Goal: Task Accomplishment & Management: Complete application form

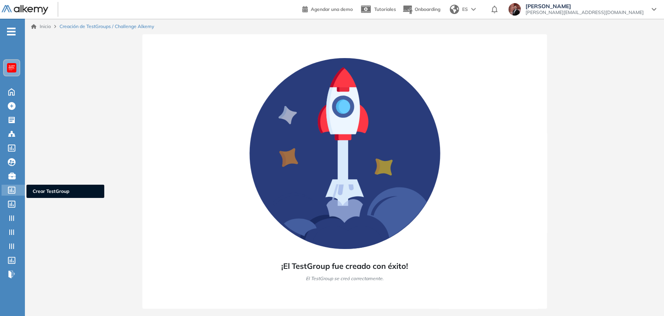
click at [11, 191] on icon at bounding box center [12, 189] width 8 height 7
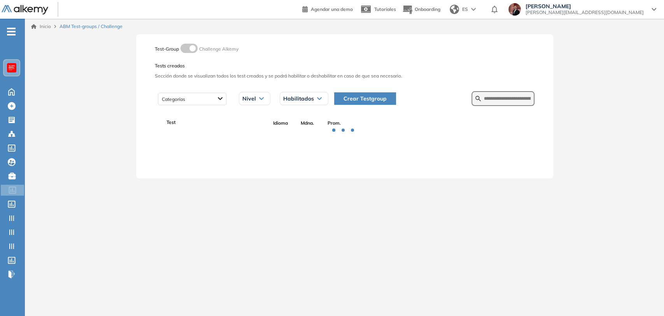
click at [376, 101] on span "Crear Testgroup" at bounding box center [365, 98] width 43 height 9
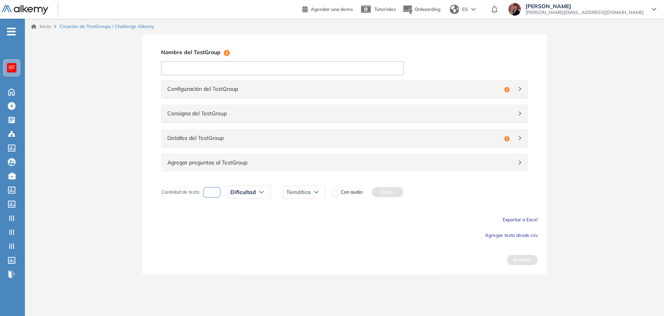
click at [216, 71] on input at bounding box center [282, 68] width 243 height 14
paste input "**********"
type input "**********"
click at [242, 94] on div "Configuración del TestGroup Incompleto" at bounding box center [344, 89] width 367 height 18
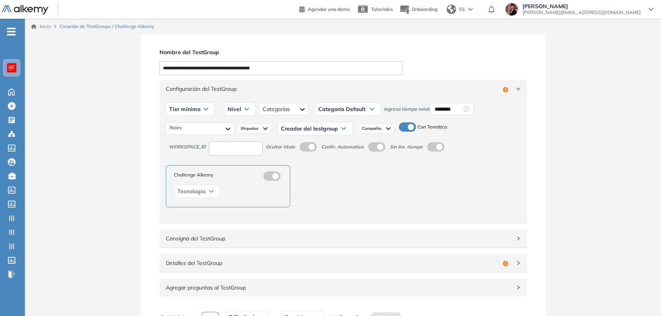
click at [201, 107] on div "Tier mínimo" at bounding box center [190, 109] width 48 height 12
click at [181, 140] on li "Tier N° 2" at bounding box center [179, 140] width 18 height 8
click at [237, 108] on icon at bounding box center [238, 108] width 5 height 3
click at [228, 133] on div "Intermedio" at bounding box center [231, 140] width 30 height 14
click at [229, 136] on li "Intermedio" at bounding box center [230, 140] width 22 height 8
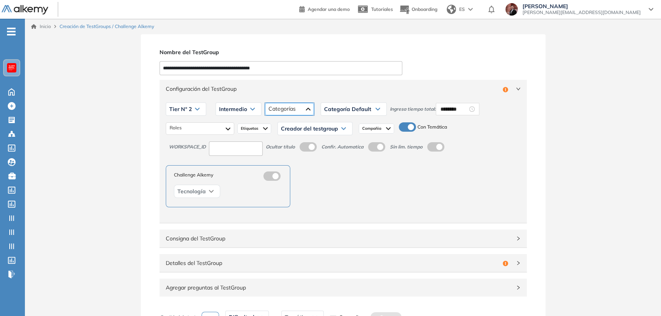
click at [280, 113] on div at bounding box center [289, 109] width 49 height 12
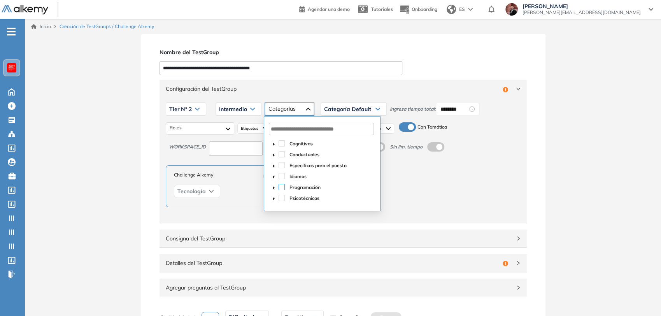
click at [282, 189] on span at bounding box center [282, 187] width 6 height 6
click at [372, 110] on div "Categoría Default" at bounding box center [353, 109] width 65 height 12
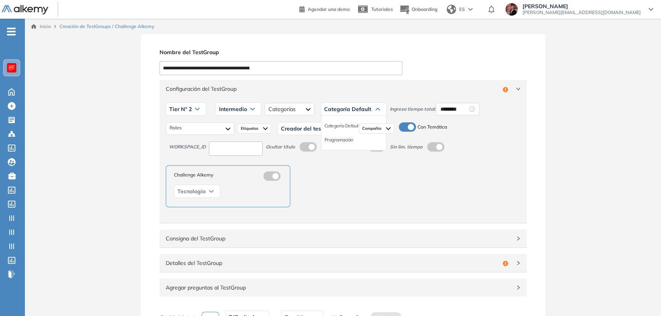
click at [347, 138] on li "Programación" at bounding box center [338, 140] width 29 height 8
click at [228, 129] on div at bounding box center [200, 128] width 68 height 12
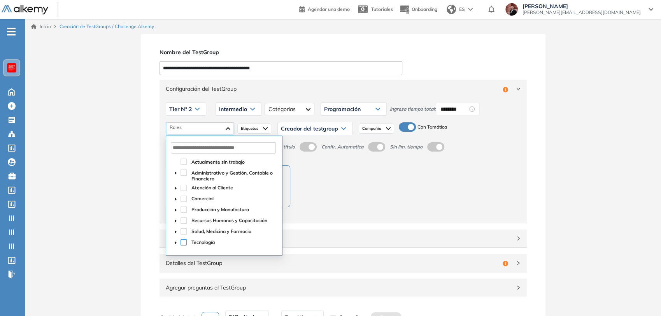
click at [184, 241] on span at bounding box center [184, 242] width 6 height 6
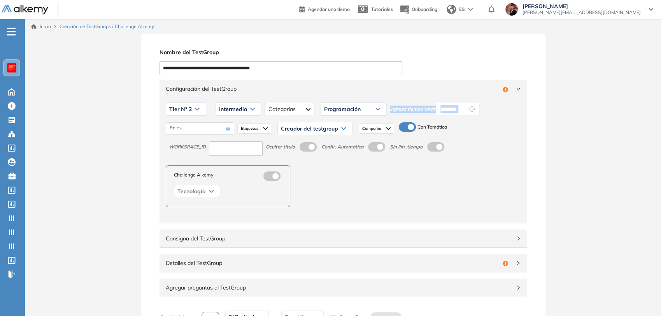
click at [326, 123] on div "Tier N° 2 Tier N° 1 Tier N° 2 Tier N° 3 Tier N° 4 Tier N° 5 Tier N° 6 Tier N° 7…" at bounding box center [343, 160] width 367 height 125
click at [327, 125] on span "Creador del testgroup" at bounding box center [309, 128] width 57 height 6
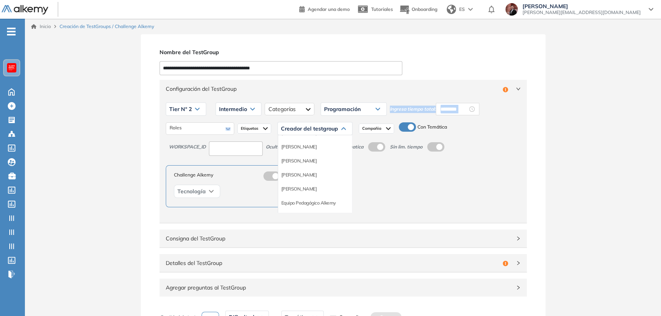
scroll to position [86, 0]
click at [316, 157] on li "Equipo Pedagógico Alkemy" at bounding box center [308, 157] width 54 height 8
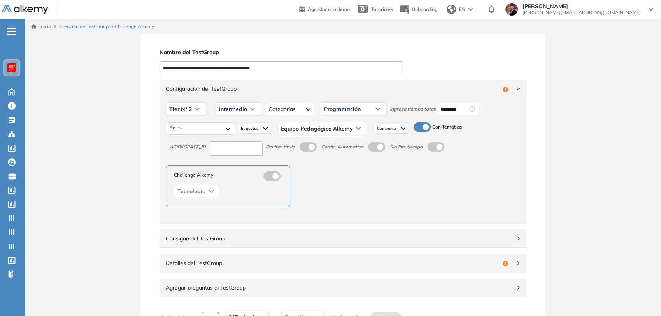
click at [243, 153] on input at bounding box center [236, 148] width 54 height 14
type input "***"
drag, startPoint x: 332, startPoint y: 187, endPoint x: 327, endPoint y: 193, distance: 7.7
click at [331, 187] on div "Challenge Alkemy Tecnología" at bounding box center [254, 186] width 177 height 42
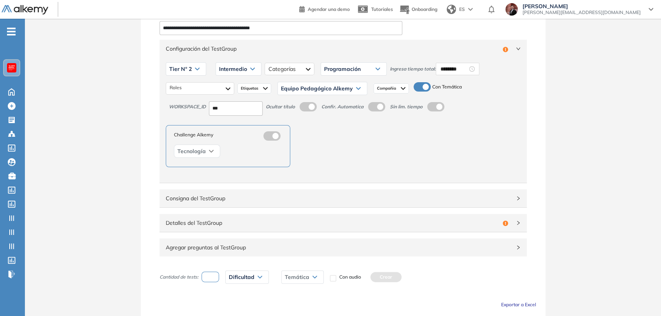
scroll to position [82, 0]
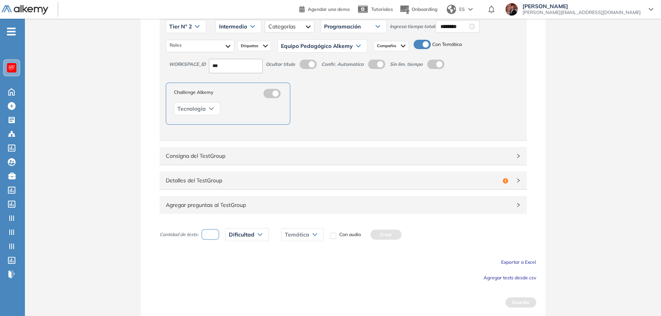
click at [307, 187] on div "Detalles del TestGroup Incompleto" at bounding box center [343, 180] width 367 height 18
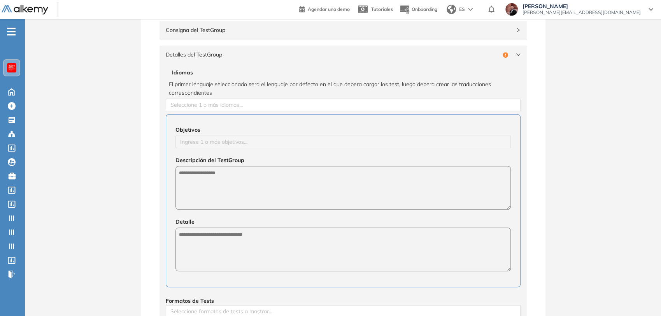
scroll to position [212, 0]
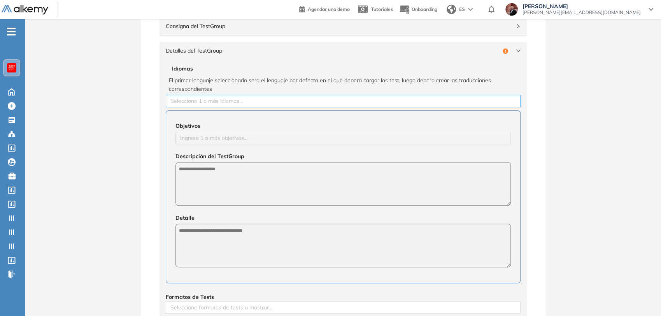
click at [251, 103] on div at bounding box center [343, 100] width 351 height 9
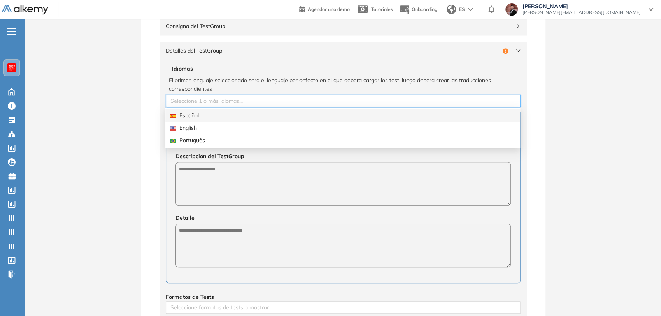
drag, startPoint x: 240, startPoint y: 114, endPoint x: 45, endPoint y: 110, distance: 194.6
click at [239, 114] on div "Español" at bounding box center [342, 115] width 345 height 9
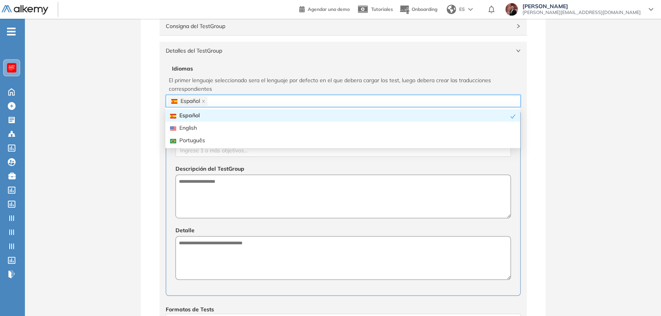
click at [102, 115] on div "**********" at bounding box center [343, 165] width 636 height 687
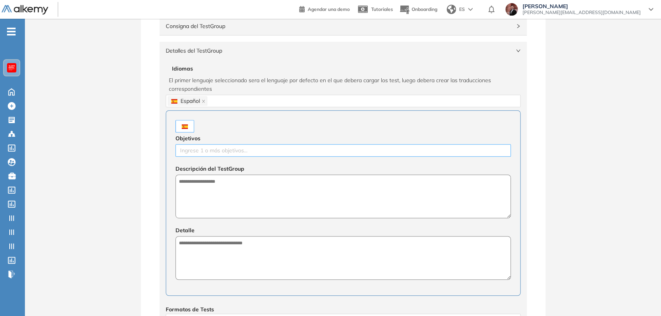
click at [220, 153] on div at bounding box center [342, 150] width 331 height 9
type input "******"
type textarea "**********"
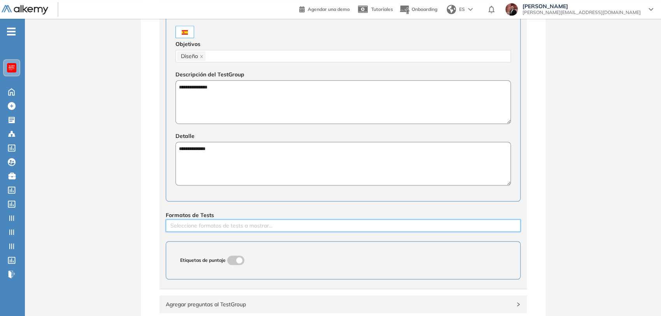
scroll to position [393, 0]
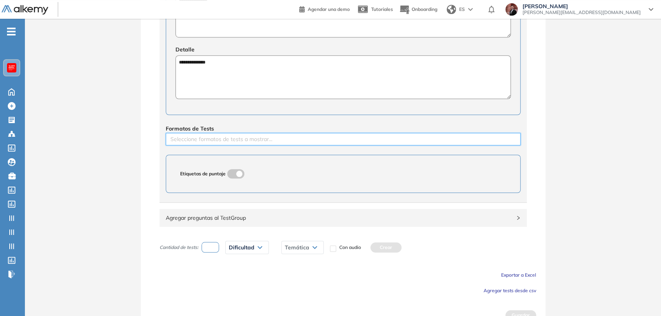
click at [205, 146] on div "**********" at bounding box center [343, 40] width 367 height 323
drag, startPoint x: 207, startPoint y: 143, endPoint x: 213, endPoint y: 153, distance: 12.4
click at [207, 142] on div "Seleccione formatos de tests a mostrar..." at bounding box center [343, 139] width 355 height 12
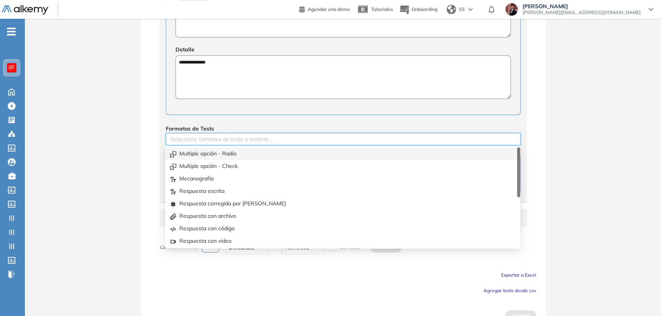
click at [214, 156] on div "Multiple opción - Radio" at bounding box center [342, 153] width 345 height 9
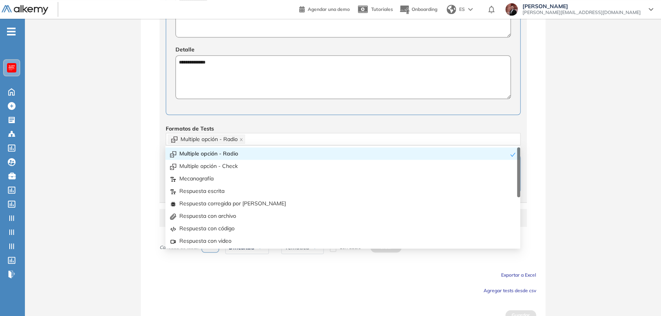
drag, startPoint x: 139, startPoint y: 147, endPoint x: 143, endPoint y: 153, distance: 7.0
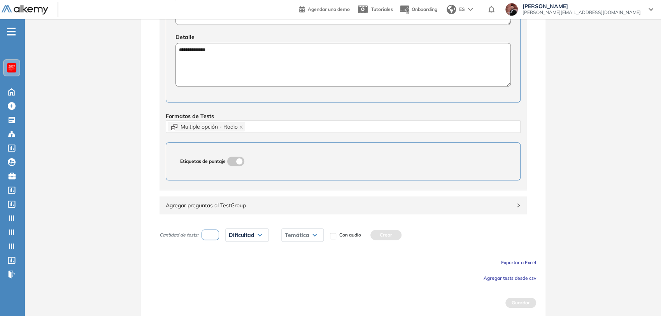
click at [298, 211] on div "Agregar preguntas al TestGroup" at bounding box center [343, 205] width 367 height 18
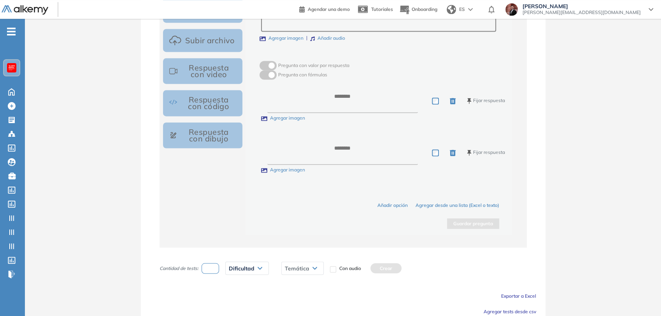
scroll to position [845, 0]
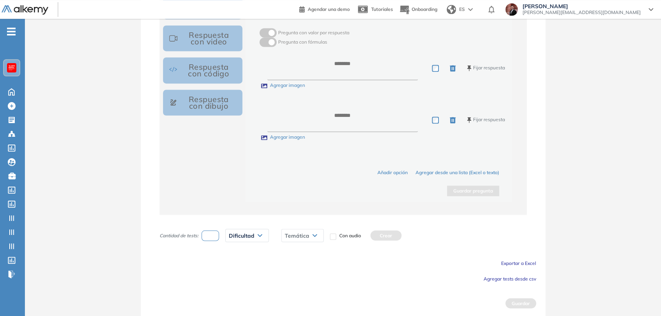
click at [489, 276] on span "Agregar tests desde csv" at bounding box center [510, 278] width 53 height 6
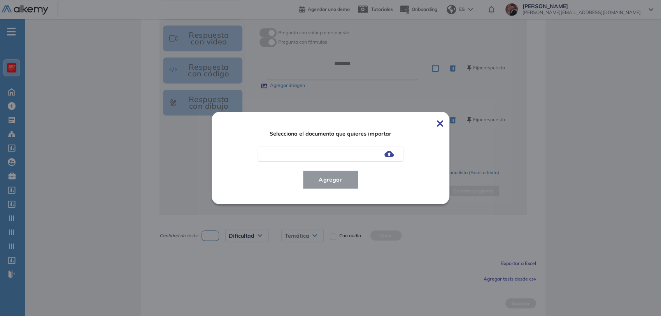
click at [390, 155] on img at bounding box center [388, 154] width 9 height 6
click at [0, 0] on input "file" at bounding box center [0, 0] width 0 height 0
click at [375, 178] on div "Agregar" at bounding box center [330, 179] width 194 height 19
drag, startPoint x: 330, startPoint y: 182, endPoint x: 349, endPoint y: 216, distance: 38.3
click at [331, 183] on span "Agregar" at bounding box center [330, 179] width 36 height 9
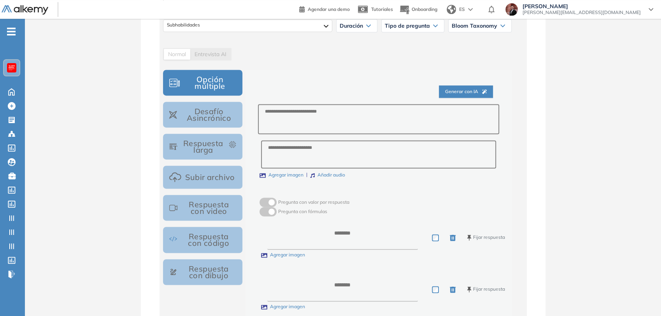
scroll to position [629, 0]
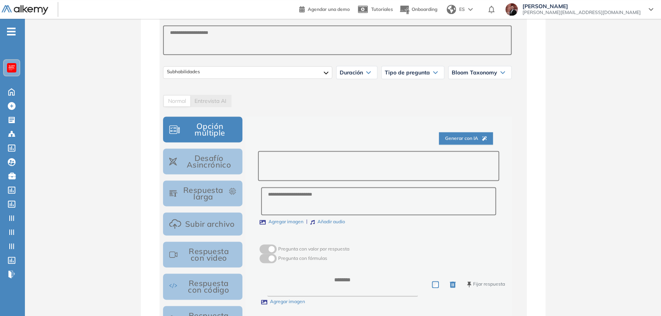
drag, startPoint x: 293, startPoint y: 160, endPoint x: 302, endPoint y: 164, distance: 9.6
click at [293, 160] on textarea at bounding box center [378, 166] width 241 height 30
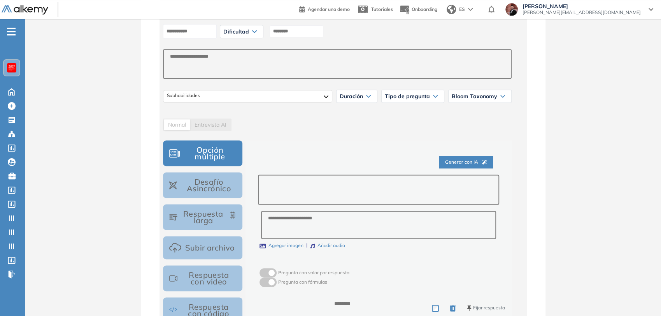
scroll to position [542, 0]
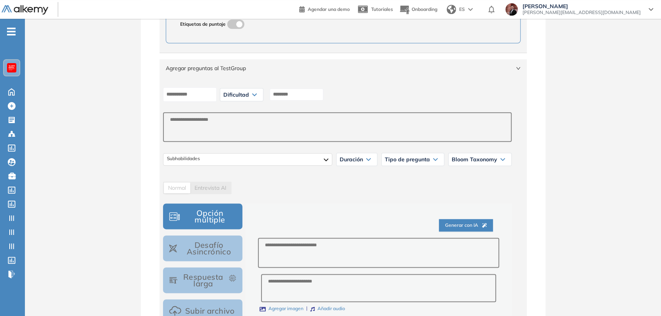
click at [257, 93] on icon at bounding box center [254, 94] width 5 height 3
click at [241, 110] on li "Muy fácil" at bounding box center [233, 111] width 18 height 8
drag, startPoint x: 303, startPoint y: 94, endPoint x: 310, endPoint y: 99, distance: 9.0
click at [303, 94] on input "*" at bounding box center [295, 94] width 54 height 12
type input "***"
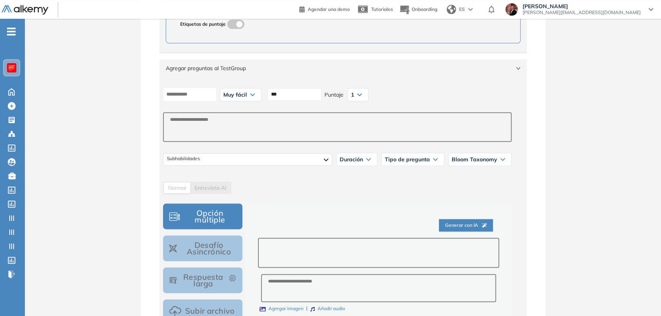
drag, startPoint x: 319, startPoint y: 262, endPoint x: 323, endPoint y: 256, distance: 7.1
click at [320, 261] on textarea at bounding box center [378, 252] width 241 height 30
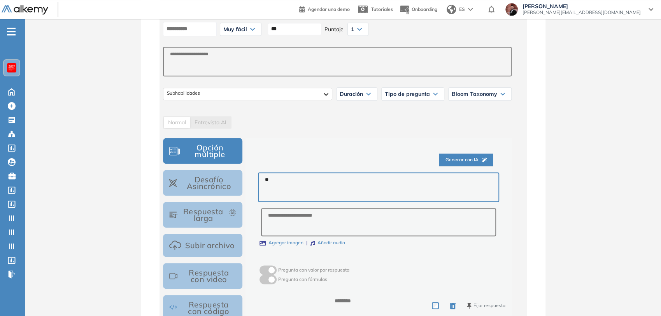
scroll to position [715, 0]
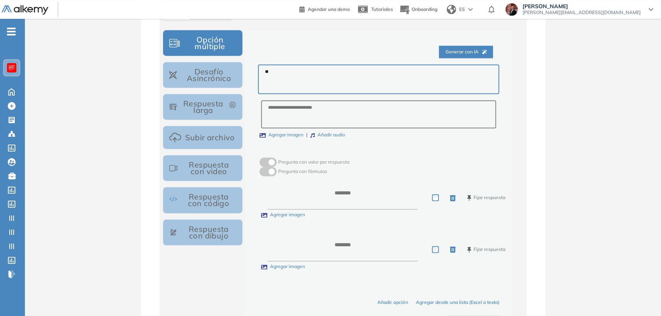
type textarea "**"
click at [349, 204] on textarea at bounding box center [342, 197] width 151 height 24
type textarea "*"
click at [346, 231] on div "* Fijar respuesta Agregar imagen Fijar respuesta Agregar imagen" at bounding box center [378, 227] width 241 height 103
drag, startPoint x: 360, startPoint y: 246, endPoint x: 433, endPoint y: 244, distance: 73.2
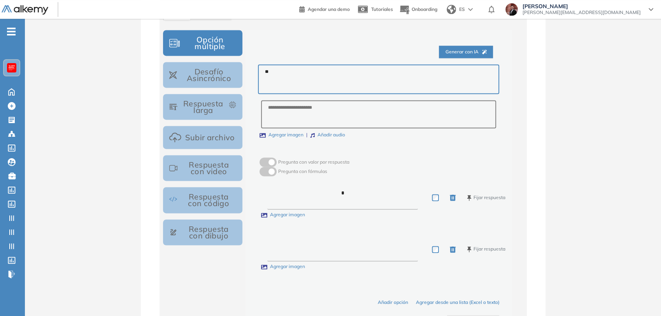
click at [361, 246] on textarea at bounding box center [342, 249] width 151 height 24
type textarea "*"
click at [433, 247] on div "* Fijar respuesta" at bounding box center [386, 249] width 238 height 24
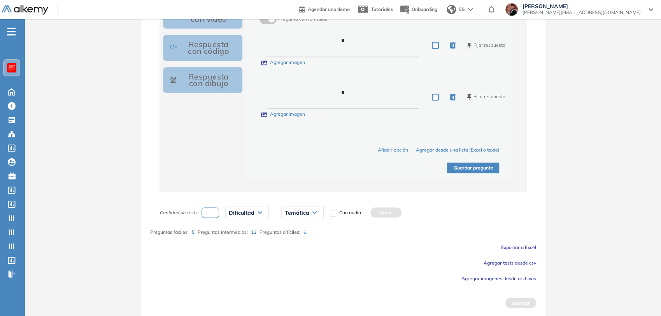
click at [465, 170] on button "Guardar pregunta" at bounding box center [473, 167] width 52 height 11
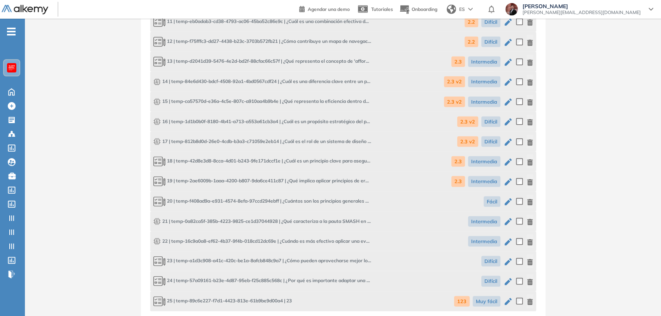
scroll to position [1345, 0]
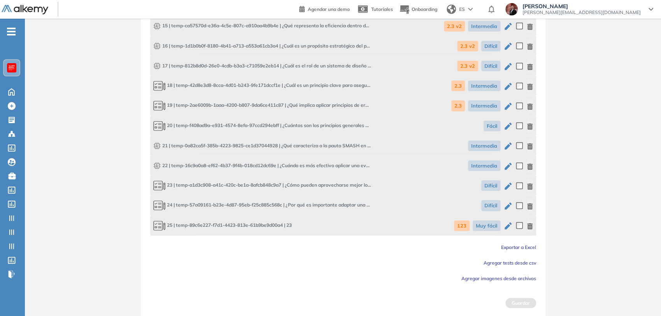
click at [528, 225] on iframe "Widget de chat" at bounding box center [591, 270] width 140 height 90
click at [530, 225] on iframe "Widget de chat" at bounding box center [591, 270] width 140 height 90
click at [530, 224] on icon "button" at bounding box center [529, 226] width 5 height 6
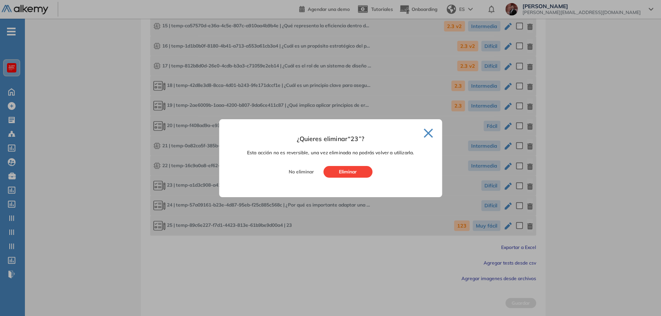
click at [359, 170] on button "Eliminar" at bounding box center [347, 172] width 49 height 12
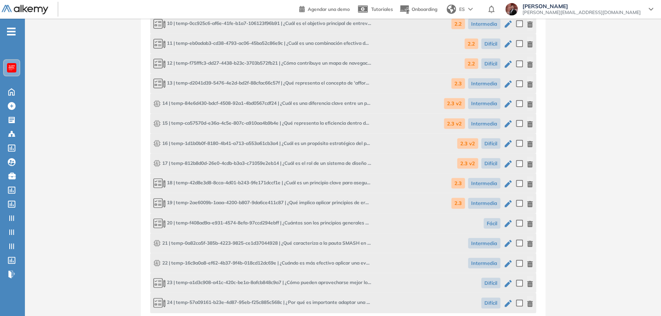
scroll to position [1326, 0]
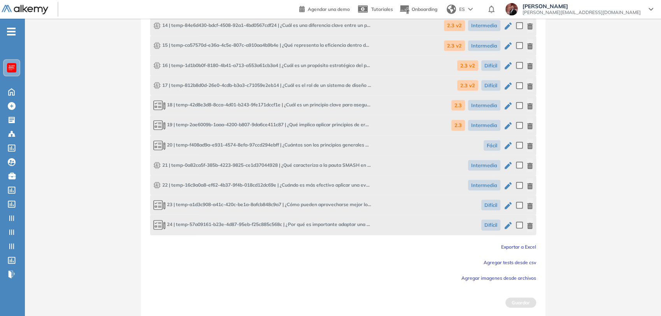
click at [530, 144] on icon "button" at bounding box center [530, 146] width 6 height 6
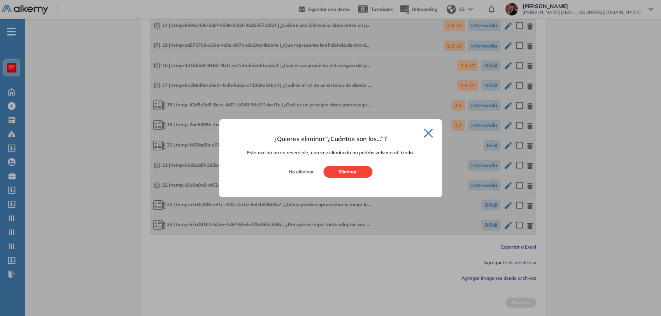
click at [344, 170] on button "Eliminar" at bounding box center [347, 172] width 49 height 12
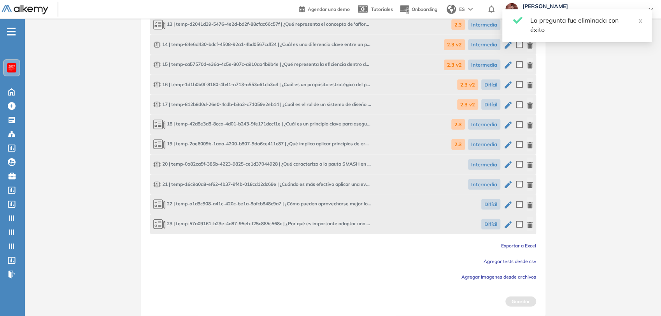
scroll to position [1305, 0]
click at [529, 165] on icon "button" at bounding box center [529, 166] width 5 height 6
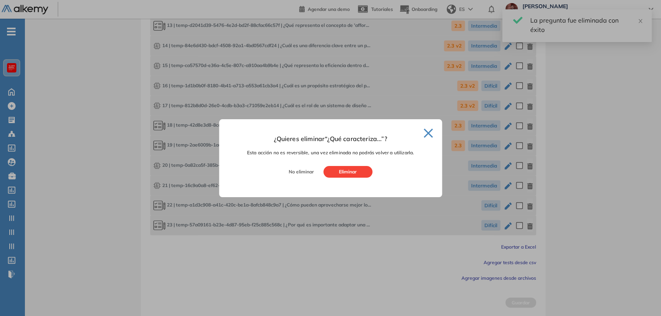
click at [358, 174] on button "Eliminar" at bounding box center [347, 172] width 49 height 12
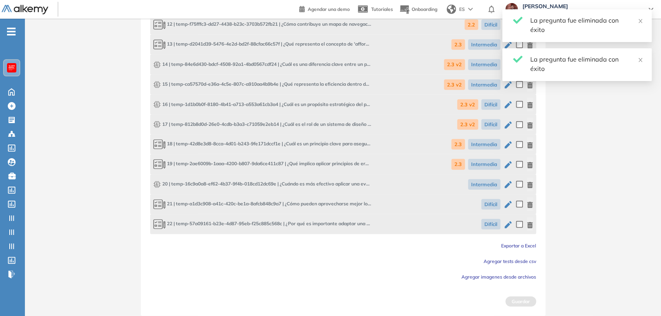
scroll to position [1285, 0]
click at [528, 185] on icon "button" at bounding box center [530, 186] width 6 height 6
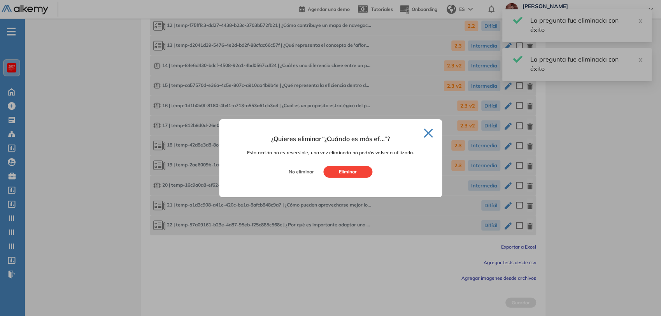
click at [347, 169] on button "Eliminar" at bounding box center [347, 172] width 49 height 12
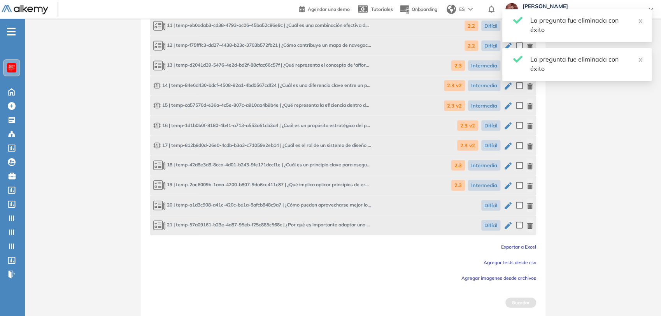
click at [530, 204] on icon "button" at bounding box center [530, 206] width 6 height 6
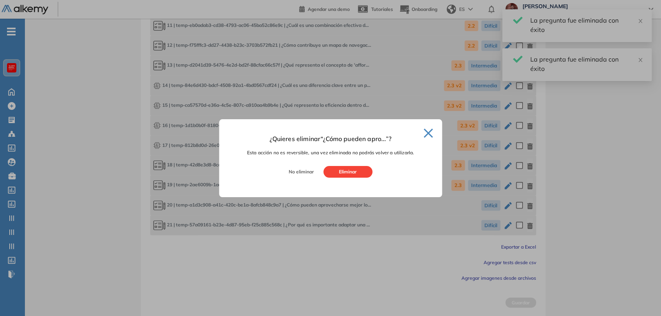
click at [359, 172] on button "Eliminar" at bounding box center [347, 172] width 49 height 12
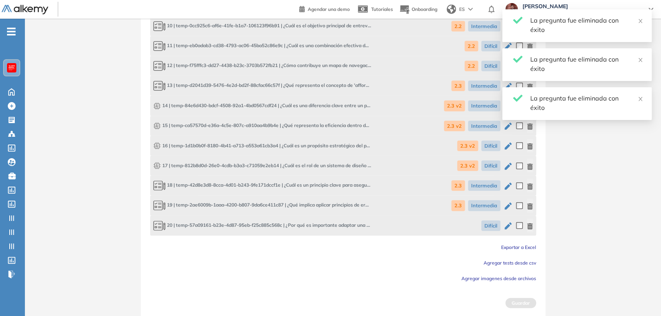
click at [530, 224] on icon "button" at bounding box center [529, 226] width 5 height 6
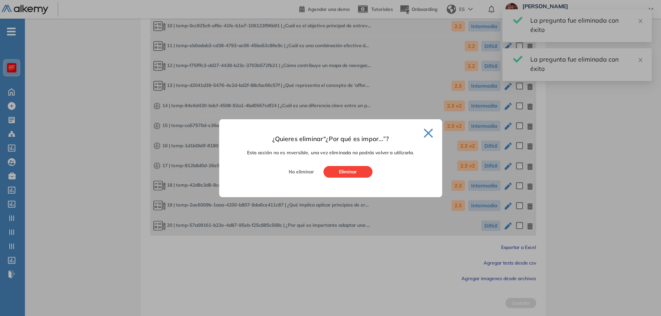
click at [359, 170] on button "Eliminar" at bounding box center [347, 172] width 49 height 12
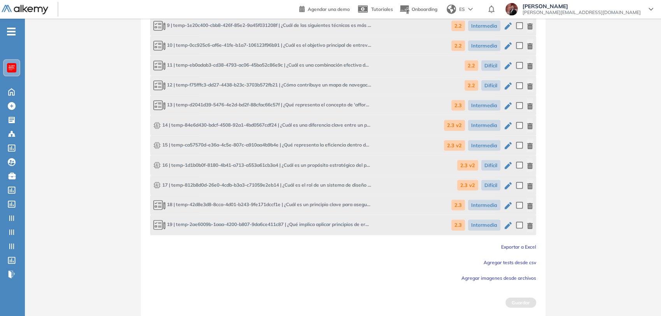
click at [525, 262] on span "Agregar tests desde csv" at bounding box center [510, 262] width 53 height 6
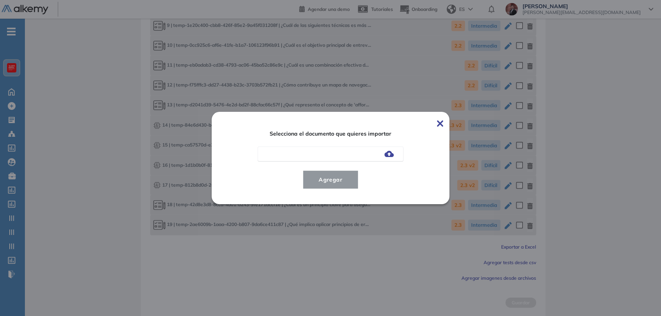
click at [396, 153] on div at bounding box center [331, 153] width 146 height 15
click at [390, 156] on img at bounding box center [388, 154] width 9 height 6
click at [0, 0] on input "file" at bounding box center [0, 0] width 0 height 0
click at [349, 181] on span "Agregar" at bounding box center [330, 179] width 36 height 9
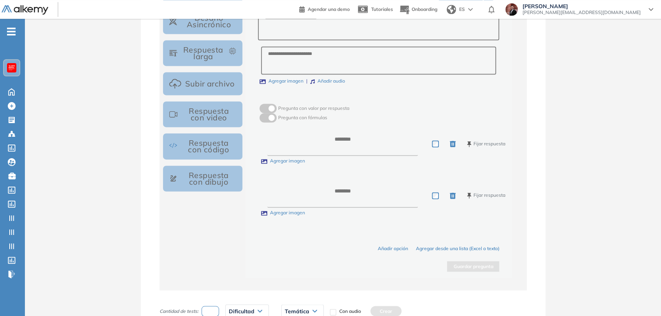
scroll to position [707, 0]
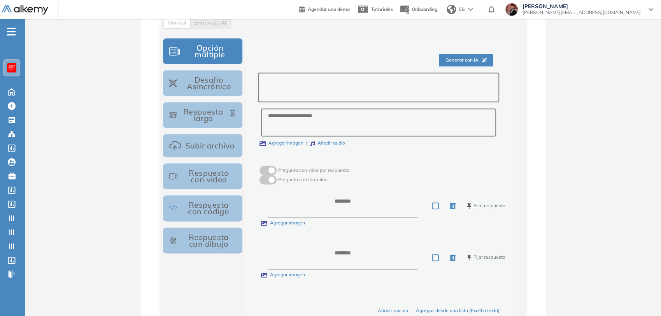
click at [330, 86] on textarea at bounding box center [378, 87] width 241 height 30
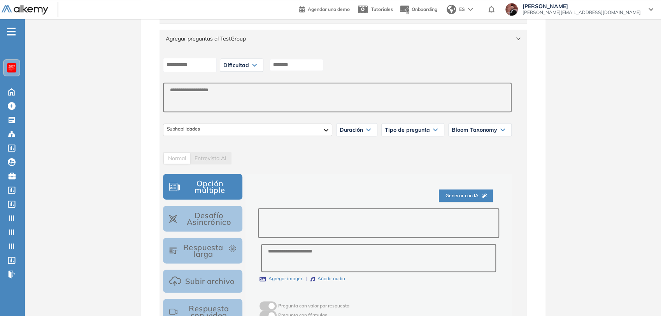
scroll to position [534, 0]
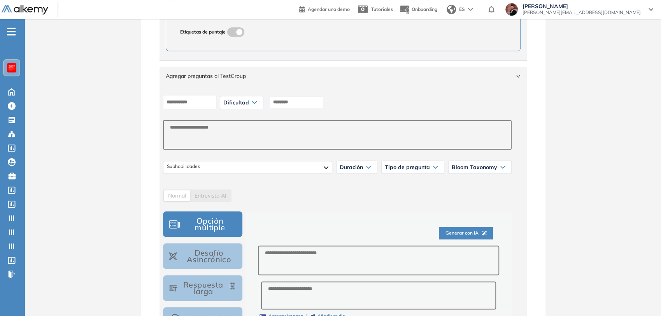
click at [238, 103] on span "Dificultad" at bounding box center [236, 102] width 26 height 6
click at [241, 116] on li "Muy fácil" at bounding box center [233, 119] width 18 height 8
click at [298, 105] on input at bounding box center [295, 102] width 54 height 12
type input "***"
click at [294, 264] on textarea at bounding box center [378, 260] width 241 height 30
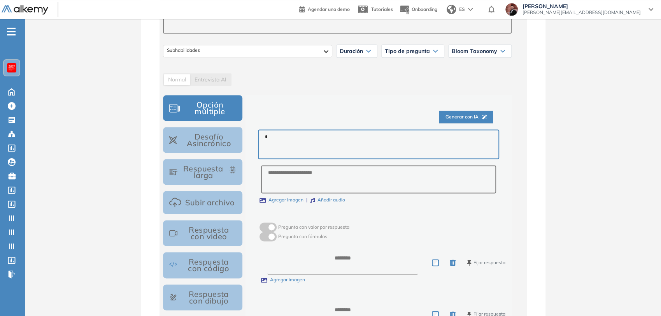
scroll to position [664, 0]
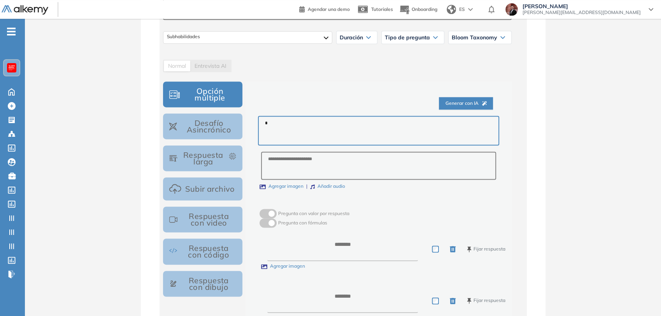
type textarea "*"
click at [354, 247] on textarea at bounding box center [342, 249] width 151 height 24
type textarea "*"
click at [349, 290] on textarea at bounding box center [342, 300] width 151 height 24
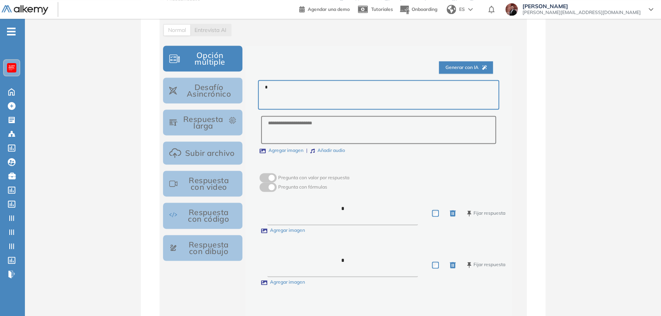
scroll to position [750, 0]
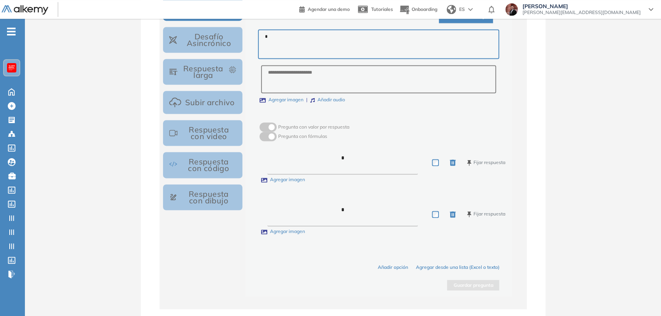
type textarea "*"
click at [478, 287] on button "Guardar pregunta" at bounding box center [473, 284] width 52 height 11
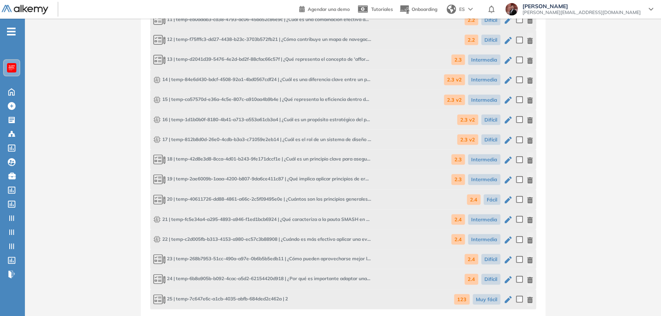
scroll to position [1345, 0]
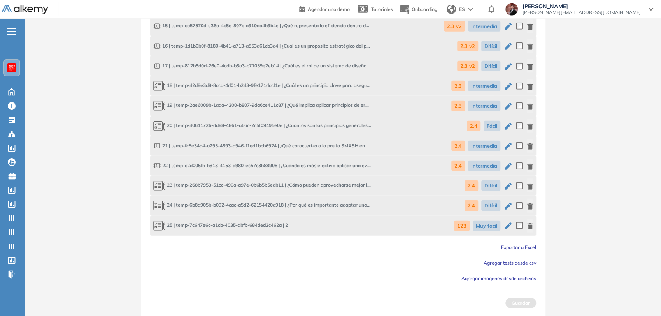
click at [532, 224] on icon "button" at bounding box center [530, 226] width 6 height 6
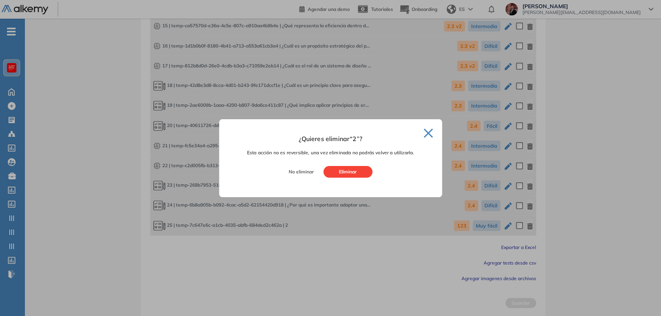
click at [352, 170] on button "Eliminar" at bounding box center [347, 172] width 49 height 12
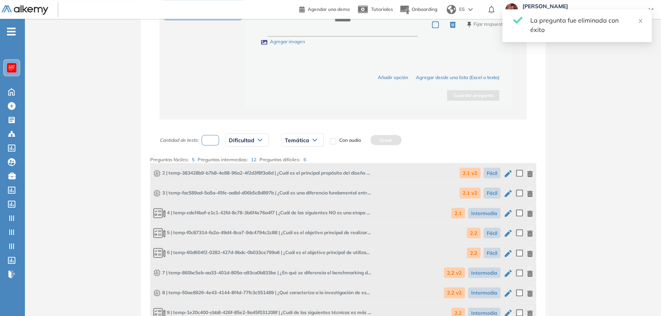
scroll to position [936, 0]
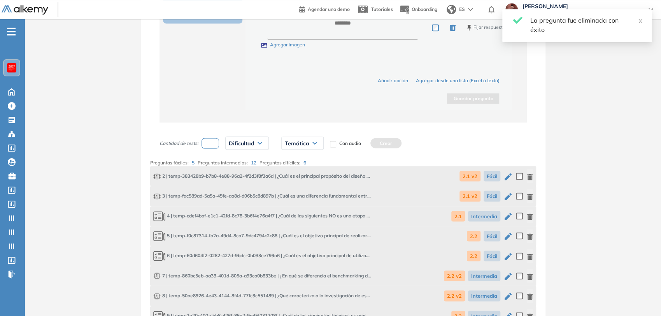
click at [212, 143] on input "number" at bounding box center [211, 143] width 18 height 11
type input "*"
click at [247, 144] on span "Dificultad" at bounding box center [242, 143] width 26 height 6
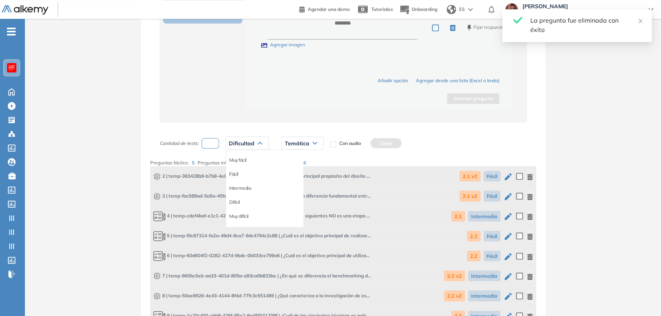
click at [237, 170] on li "Fácil" at bounding box center [233, 174] width 9 height 8
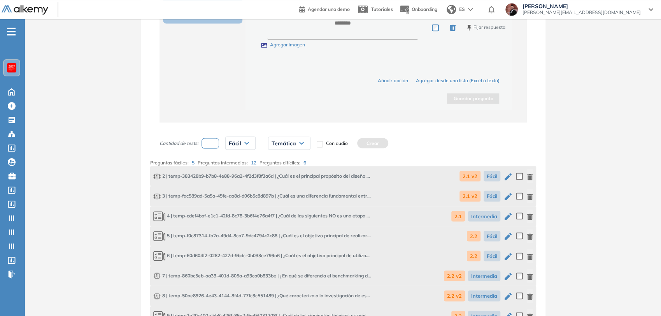
click at [297, 138] on div "Temática" at bounding box center [289, 143] width 42 height 12
drag, startPoint x: 281, startPoint y: 158, endPoint x: 303, endPoint y: 153, distance: 22.0
click at [283, 157] on li "2.1 v2" at bounding box center [278, 160] width 12 height 8
click at [358, 142] on button "Crear" at bounding box center [363, 143] width 31 height 10
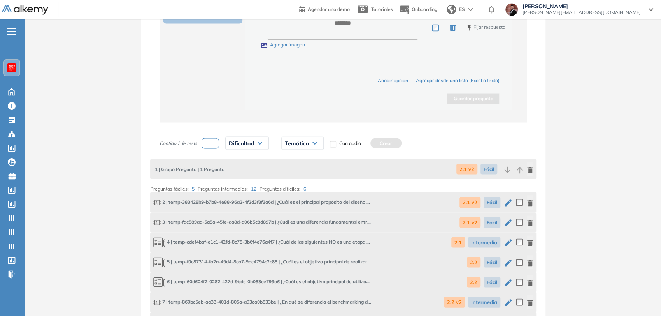
click at [213, 142] on input "number" at bounding box center [211, 143] width 18 height 11
type input "*"
click at [248, 142] on span "Dificultad" at bounding box center [242, 143] width 26 height 6
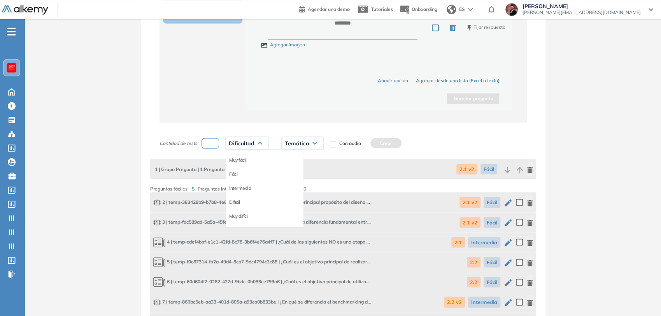
click at [243, 188] on li "Intermedia" at bounding box center [240, 188] width 22 height 8
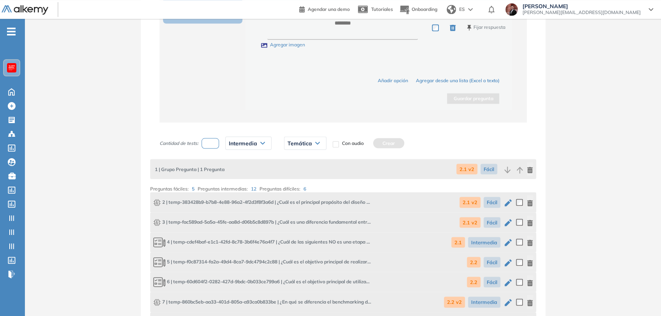
click at [303, 144] on span "Temática" at bounding box center [300, 143] width 25 height 6
drag, startPoint x: 289, startPoint y: 172, endPoint x: 314, endPoint y: 160, distance: 27.9
click at [292, 171] on li "2.1" at bounding box center [291, 174] width 6 height 8
click at [372, 139] on button "Crear" at bounding box center [371, 143] width 31 height 10
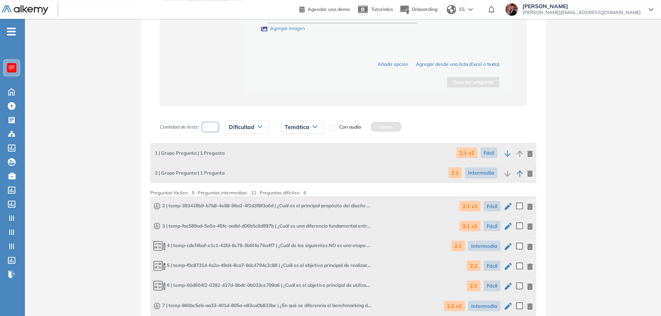
scroll to position [980, 0]
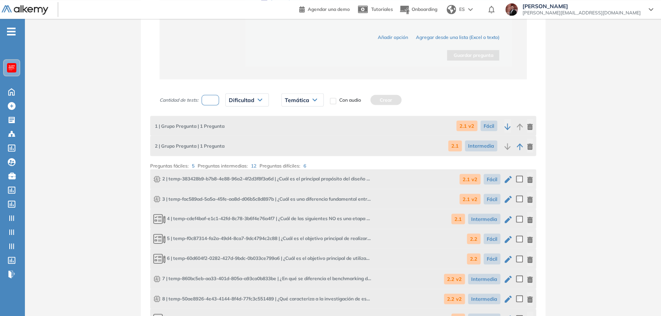
click at [221, 97] on div "Dificultad Muy fácil Fácil Intermedia Difícil Muy difícil Avanzado Texto correg…" at bounding box center [247, 99] width 56 height 19
click at [212, 97] on input "number" at bounding box center [211, 100] width 18 height 11
type input "*"
click at [258, 102] on div "Dificultad" at bounding box center [247, 99] width 43 height 12
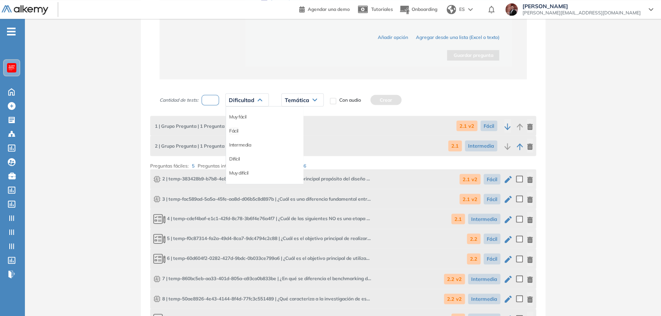
click at [237, 128] on li "Fácil" at bounding box center [233, 130] width 9 height 8
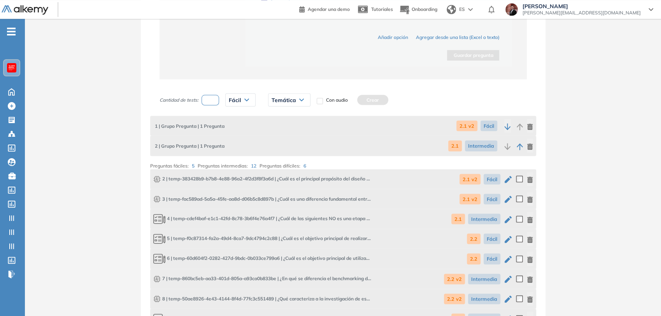
click at [291, 105] on div "Temática 2.1 v2 2.1 2.2 2.2 v2 2.3 2.3 v2 2.4" at bounding box center [289, 99] width 55 height 19
click at [291, 102] on div "Temática" at bounding box center [289, 99] width 42 height 12
click at [276, 140] on li "2.2" at bounding box center [275, 144] width 6 height 8
click at [360, 100] on button "Crear" at bounding box center [355, 100] width 31 height 10
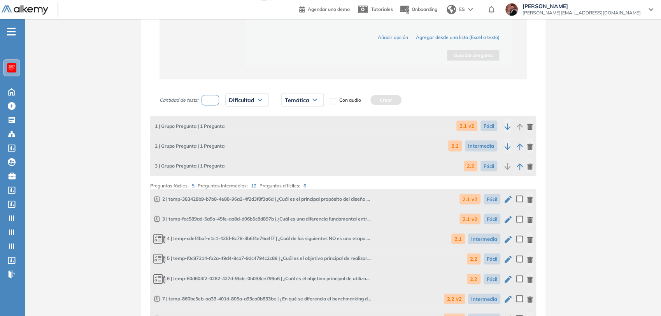
scroll to position [1023, 0]
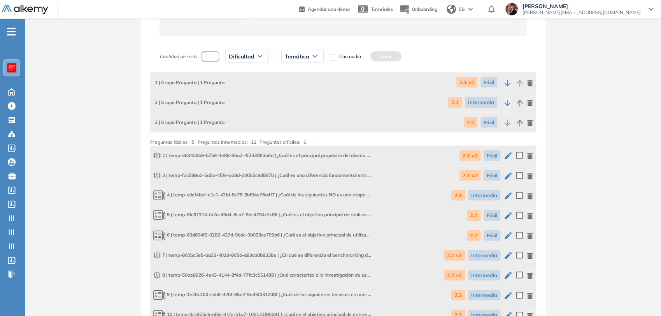
click at [213, 54] on input "number" at bounding box center [211, 56] width 18 height 11
type input "*"
click at [252, 57] on span "Dificultad" at bounding box center [242, 56] width 26 height 6
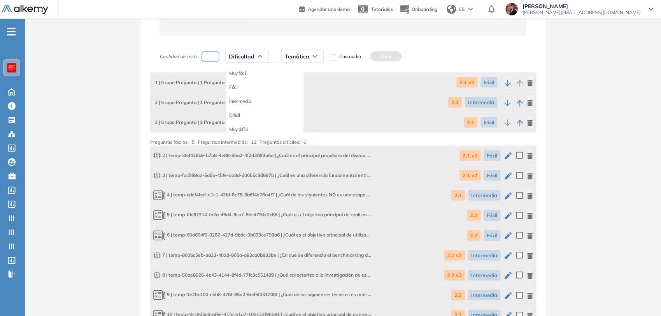
click at [245, 98] on li "Intermedia" at bounding box center [240, 101] width 22 height 8
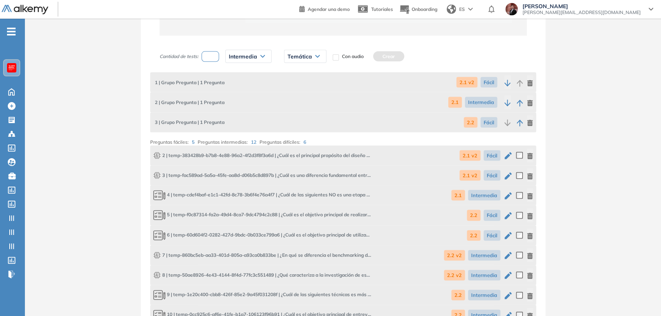
click at [306, 54] on span "Temática" at bounding box center [300, 56] width 25 height 6
drag, startPoint x: 293, startPoint y: 112, endPoint x: 366, endPoint y: 68, distance: 85.0
click at [294, 112] on li "2.2 v2" at bounding box center [294, 115] width 12 height 8
click at [383, 54] on button "Crear" at bounding box center [379, 56] width 31 height 10
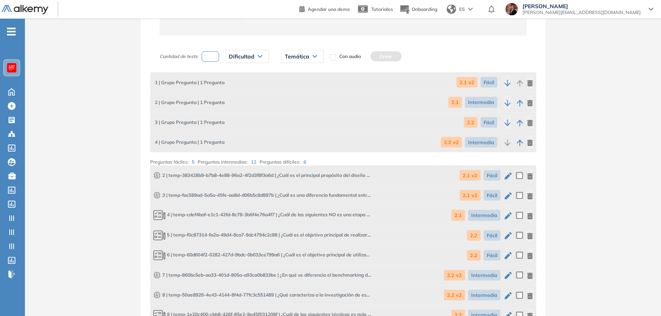
click at [212, 60] on input "number" at bounding box center [211, 56] width 18 height 11
type input "*"
drag, startPoint x: 250, startPoint y: 56, endPoint x: 250, endPoint y: 70, distance: 14.8
click at [251, 56] on span "Dificultad" at bounding box center [242, 56] width 26 height 6
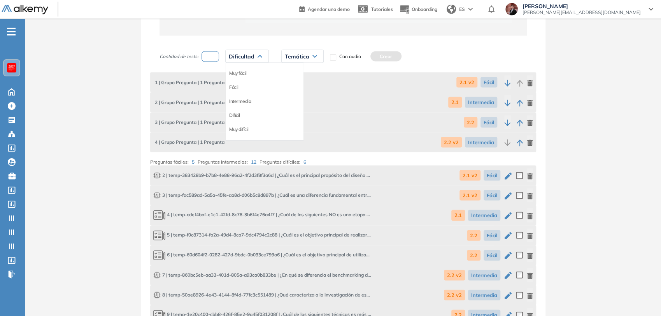
click at [241, 100] on li "Intermedia" at bounding box center [240, 101] width 22 height 8
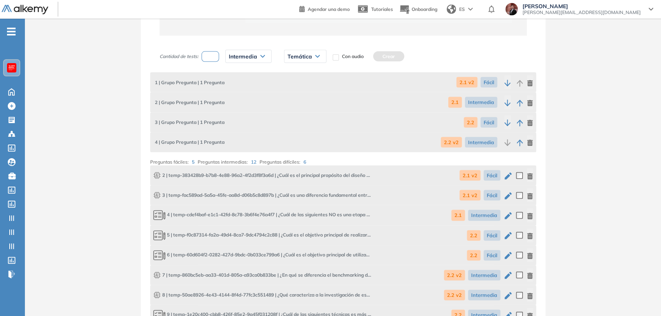
click at [305, 55] on span "Temática" at bounding box center [300, 56] width 25 height 6
click at [293, 102] on li "2.2" at bounding box center [291, 101] width 6 height 8
click at [371, 53] on button "Crear" at bounding box center [371, 56] width 31 height 10
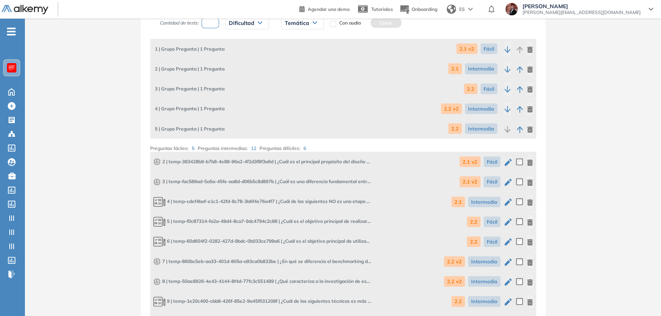
scroll to position [980, 0]
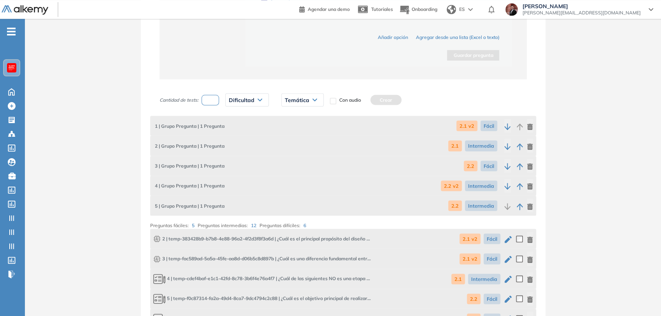
click at [211, 96] on input "number" at bounding box center [211, 100] width 18 height 11
type input "*"
click at [237, 97] on span "Dificultad" at bounding box center [242, 99] width 26 height 6
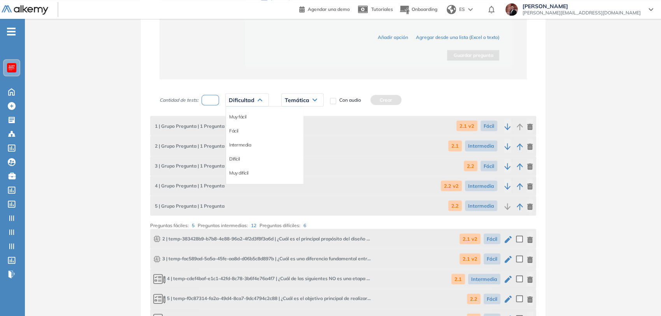
click at [238, 154] on li "Difícil" at bounding box center [234, 158] width 11 height 8
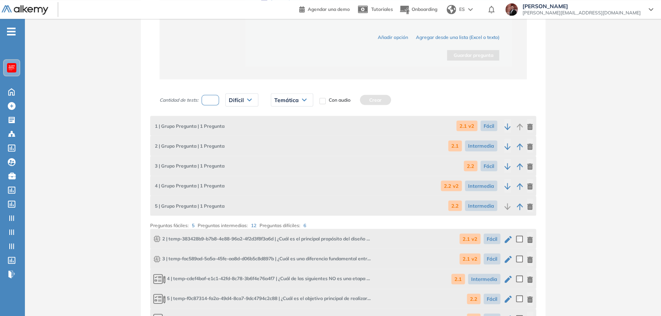
drag, startPoint x: 288, startPoint y: 93, endPoint x: 296, endPoint y: 113, distance: 21.5
click at [288, 93] on div "Temática" at bounding box center [292, 99] width 42 height 12
click at [279, 144] on li "2.2" at bounding box center [278, 144] width 6 height 8
click at [359, 98] on button "Crear" at bounding box center [358, 100] width 31 height 10
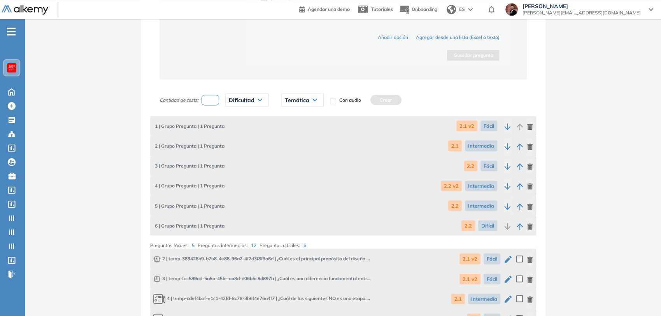
click at [217, 94] on div "Cantidad de tests: Dificultad Muy fácil Fácil Intermedia Difícil Muy difícil Av…" at bounding box center [275, 99] width 231 height 19
type input "*"
drag, startPoint x: 244, startPoint y: 100, endPoint x: 252, endPoint y: 115, distance: 17.3
click at [244, 100] on span "Dificultad" at bounding box center [242, 99] width 26 height 6
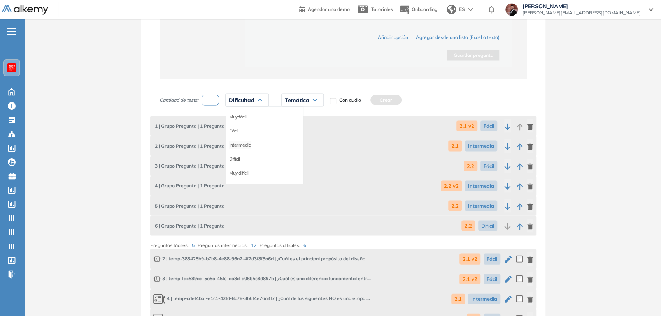
click at [249, 143] on li "Intermedia" at bounding box center [240, 144] width 22 height 8
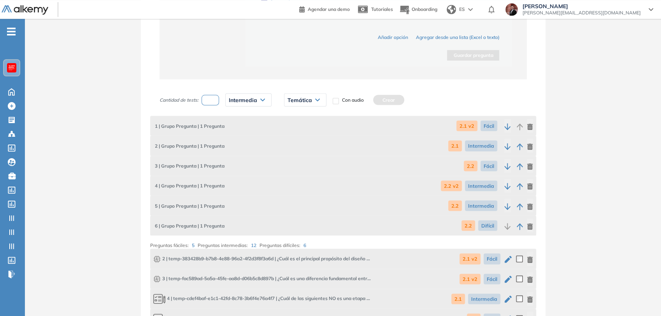
click at [305, 99] on span "Temática" at bounding box center [300, 99] width 25 height 6
drag, startPoint x: 290, startPoint y: 170, endPoint x: 369, endPoint y: 128, distance: 89.3
click at [296, 167] on div "2.3" at bounding box center [305, 172] width 41 height 14
drag, startPoint x: 292, startPoint y: 171, endPoint x: 296, endPoint y: 168, distance: 4.5
click at [294, 170] on li "2.3" at bounding box center [291, 172] width 6 height 8
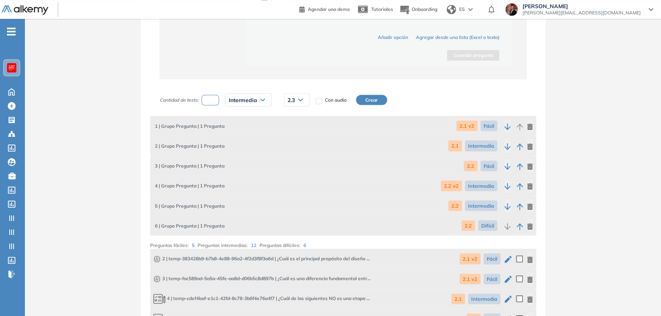
click at [361, 99] on button "Crear" at bounding box center [371, 100] width 31 height 10
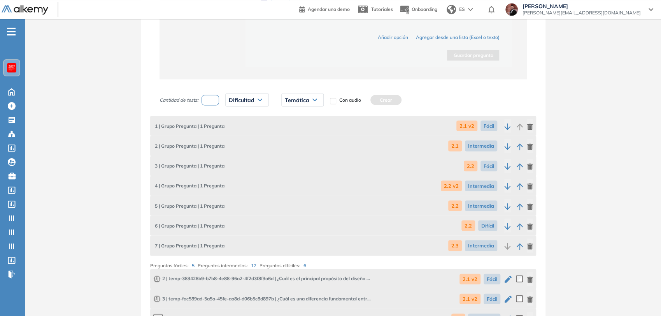
click at [208, 99] on input "number" at bounding box center [211, 100] width 18 height 11
type input "*"
click at [244, 98] on span "Dificultad" at bounding box center [242, 99] width 26 height 6
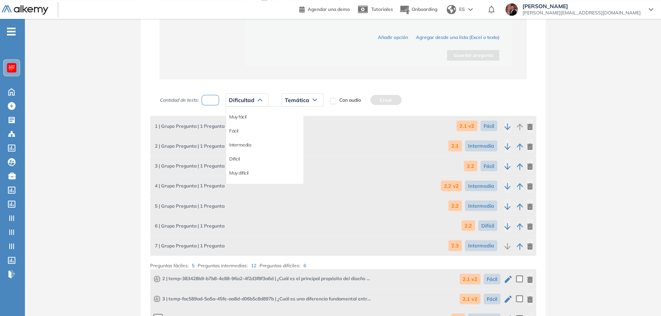
drag, startPoint x: 242, startPoint y: 143, endPoint x: 261, endPoint y: 127, distance: 24.3
click at [244, 141] on li "Intermedia" at bounding box center [240, 144] width 22 height 8
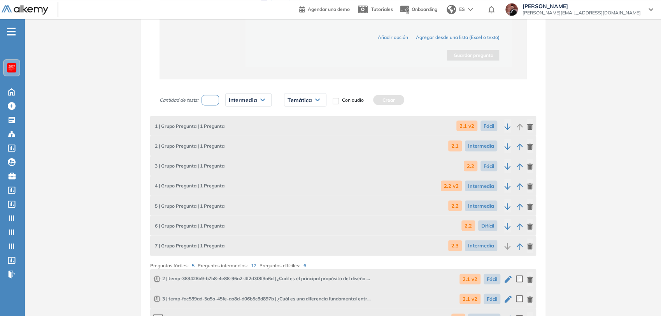
click at [295, 99] on span "Temática" at bounding box center [300, 99] width 25 height 6
drag, startPoint x: 296, startPoint y: 157, endPoint x: 323, endPoint y: 140, distance: 31.1
click at [299, 156] on li "2.3 v2" at bounding box center [294, 159] width 12 height 8
click at [381, 99] on button "Crear" at bounding box center [379, 100] width 31 height 10
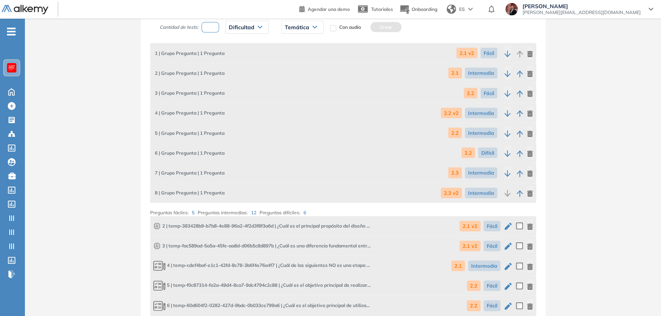
scroll to position [980, 0]
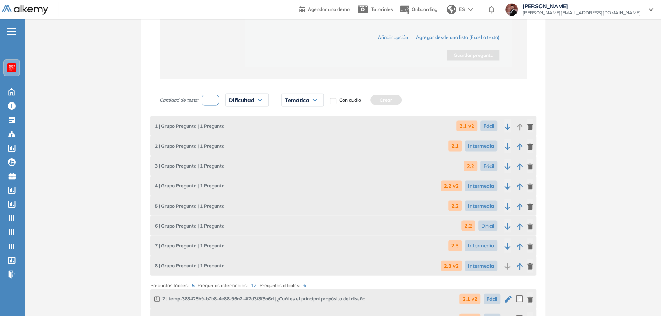
click at [212, 100] on input "number" at bounding box center [211, 100] width 18 height 11
type input "*"
click at [237, 94] on div "Dificultad" at bounding box center [247, 99] width 43 height 12
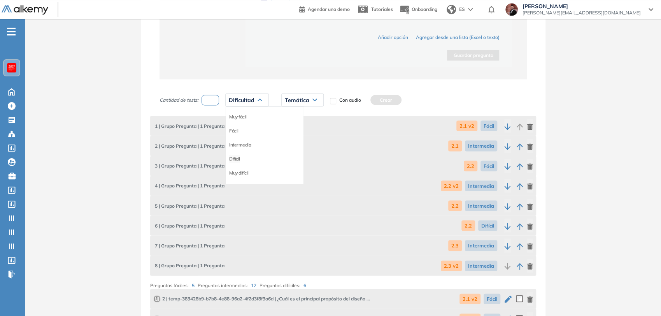
click at [238, 158] on li "Difícil" at bounding box center [234, 158] width 11 height 8
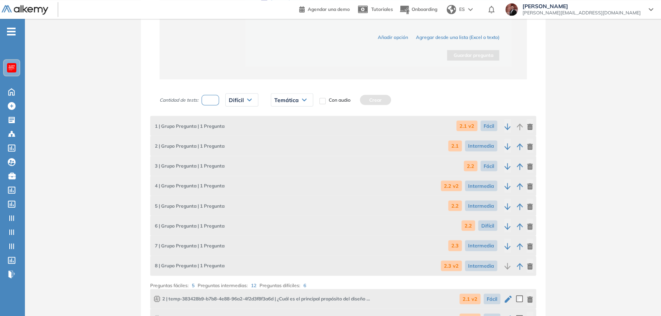
click at [288, 103] on div "Temática" at bounding box center [292, 99] width 42 height 12
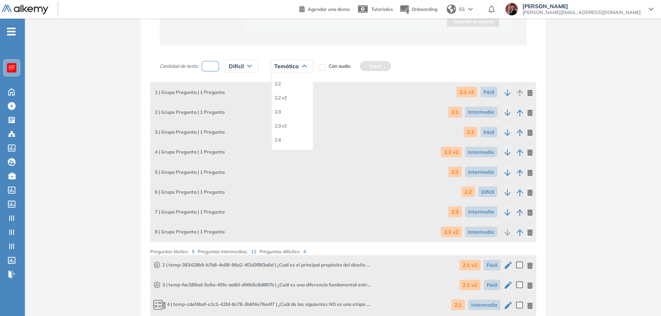
scroll to position [1023, 0]
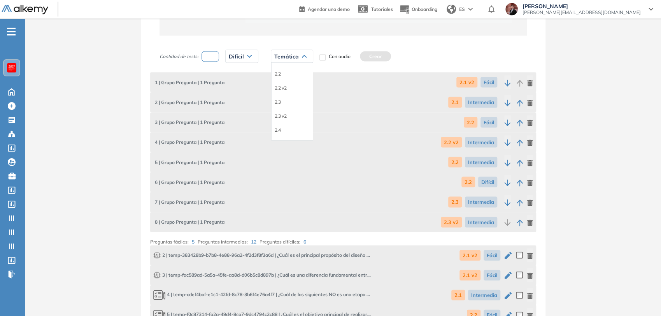
drag, startPoint x: 280, startPoint y: 117, endPoint x: 295, endPoint y: 111, distance: 15.7
click at [280, 117] on li "2.3 v2" at bounding box center [281, 116] width 12 height 8
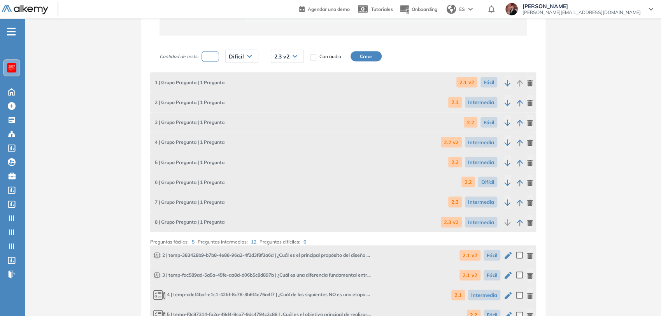
click at [361, 56] on button "Crear" at bounding box center [366, 56] width 31 height 10
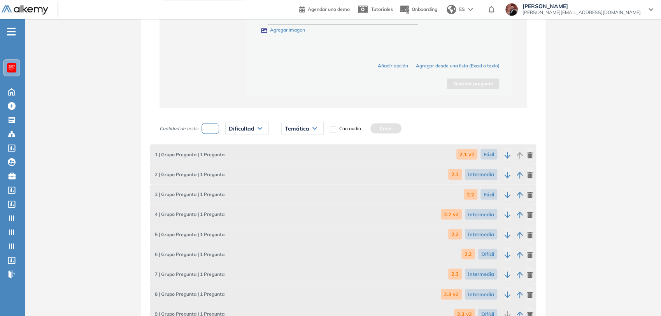
scroll to position [936, 0]
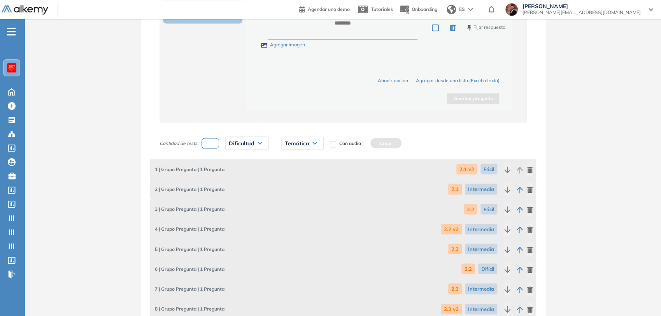
click at [216, 141] on input "number" at bounding box center [211, 143] width 18 height 11
type input "*"
click at [255, 143] on div "Dificultad" at bounding box center [247, 143] width 43 height 12
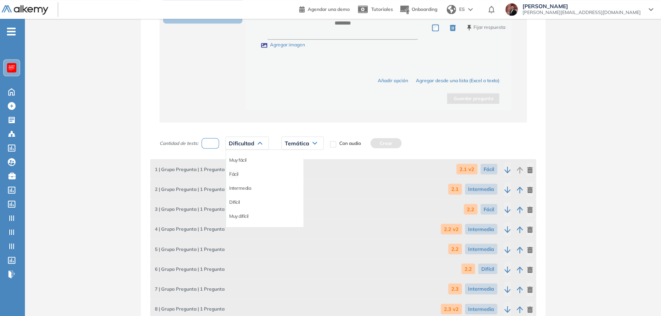
click at [235, 174] on li "Fácil" at bounding box center [233, 174] width 9 height 8
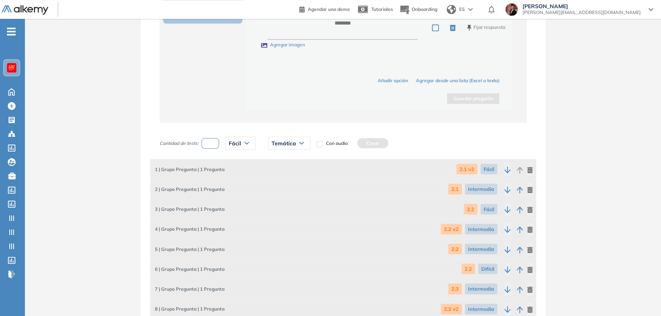
click at [280, 147] on div "Temática" at bounding box center [289, 143] width 42 height 12
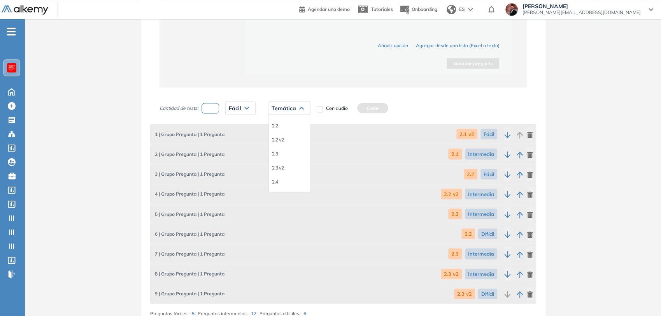
scroll to position [1023, 0]
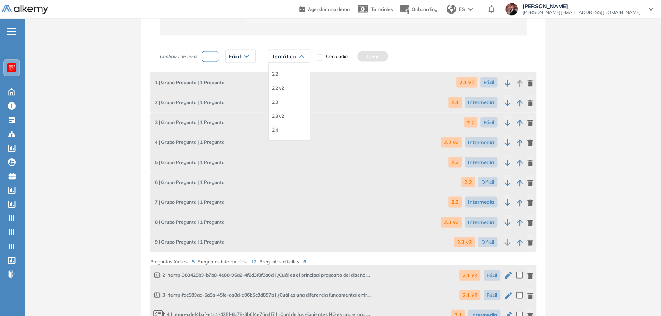
click at [277, 127] on li "2.4" at bounding box center [275, 130] width 6 height 8
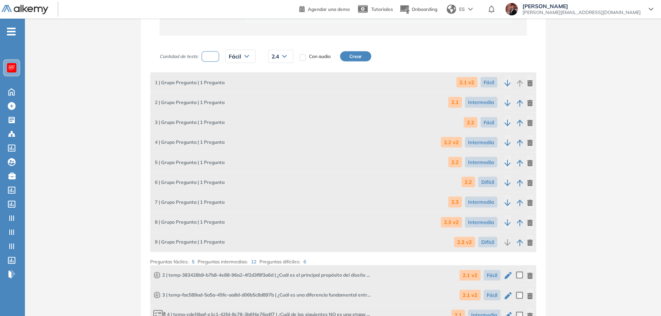
click at [361, 51] on button "Crear" at bounding box center [355, 56] width 31 height 10
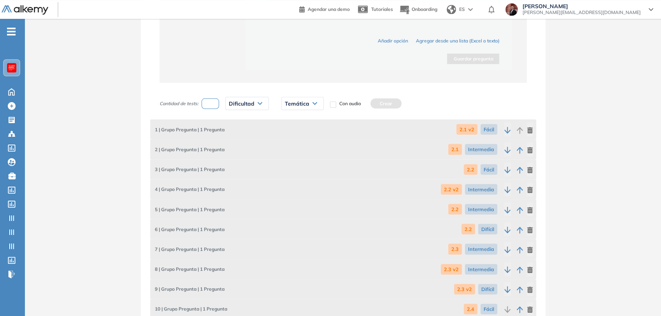
scroll to position [926, 0]
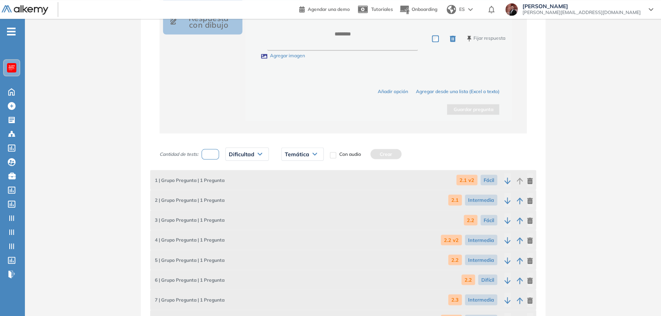
click at [208, 158] on div "Cantidad de tests: Dificultad Muy fácil Fácil Intermedia Difícil Muy difícil Av…" at bounding box center [275, 153] width 231 height 19
click at [210, 154] on input "number" at bounding box center [211, 154] width 18 height 11
type input "*"
click at [245, 151] on span "Dificultad" at bounding box center [242, 154] width 26 height 6
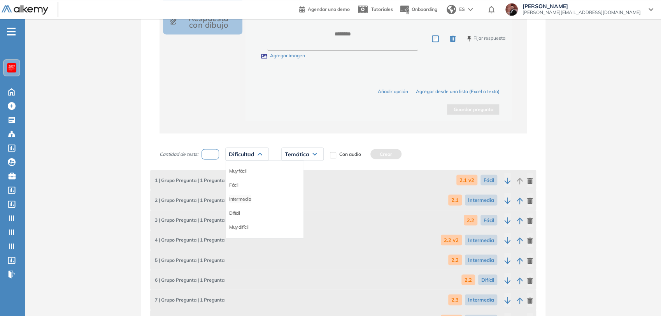
click at [244, 197] on li "Intermedia" at bounding box center [240, 199] width 22 height 8
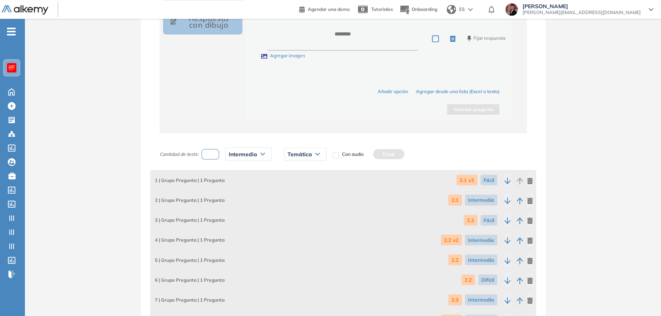
click at [309, 154] on span "Temática" at bounding box center [300, 154] width 25 height 6
drag, startPoint x: 293, startPoint y: 223, endPoint x: 329, endPoint y: 197, distance: 44.6
click at [295, 222] on div "2.4" at bounding box center [305, 227] width 41 height 14
drag, startPoint x: 293, startPoint y: 225, endPoint x: 303, endPoint y: 215, distance: 14.0
click at [293, 225] on li "2.4" at bounding box center [291, 227] width 6 height 8
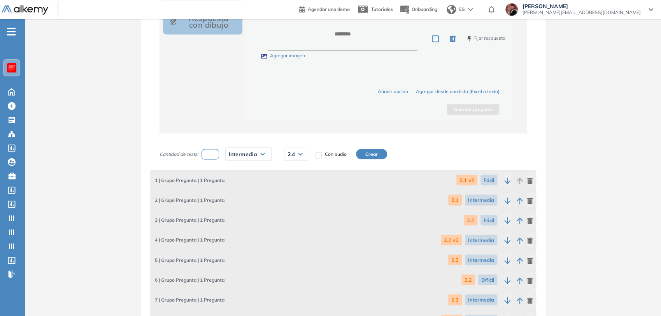
drag, startPoint x: 376, startPoint y: 150, endPoint x: 284, endPoint y: 148, distance: 91.5
click at [375, 150] on button "Crear" at bounding box center [371, 154] width 31 height 10
click at [215, 152] on input "number" at bounding box center [211, 154] width 18 height 11
type input "*"
drag, startPoint x: 247, startPoint y: 155, endPoint x: 250, endPoint y: 168, distance: 13.9
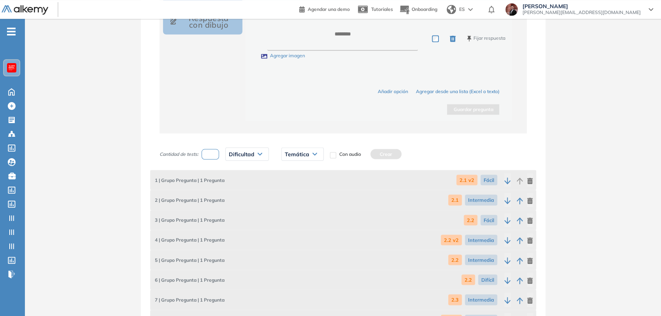
click at [248, 154] on span "Dificultad" at bounding box center [242, 154] width 26 height 6
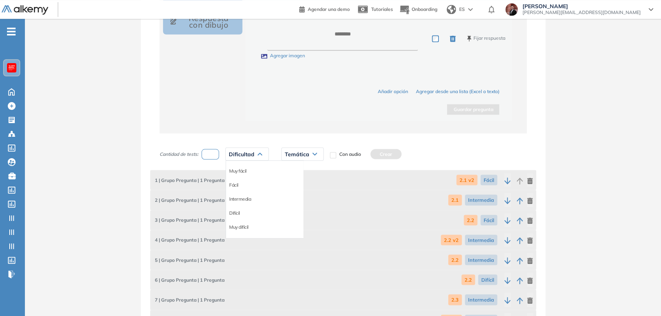
click at [246, 223] on li "Muy difícil" at bounding box center [238, 227] width 19 height 8
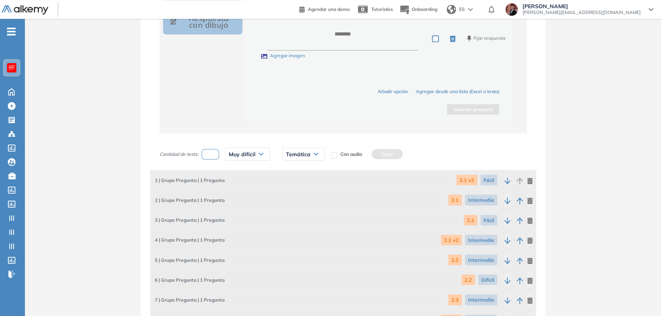
click at [243, 151] on span "Muy difícil" at bounding box center [242, 154] width 27 height 6
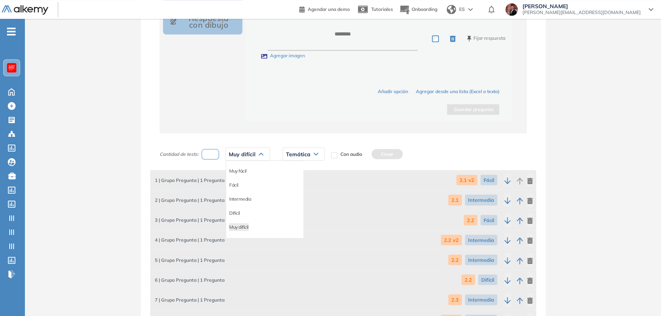
drag, startPoint x: 240, startPoint y: 209, endPoint x: 276, endPoint y: 162, distance: 59.6
click at [242, 207] on div "Difícil" at bounding box center [264, 212] width 77 height 14
click at [240, 210] on li "Difícil" at bounding box center [234, 213] width 11 height 8
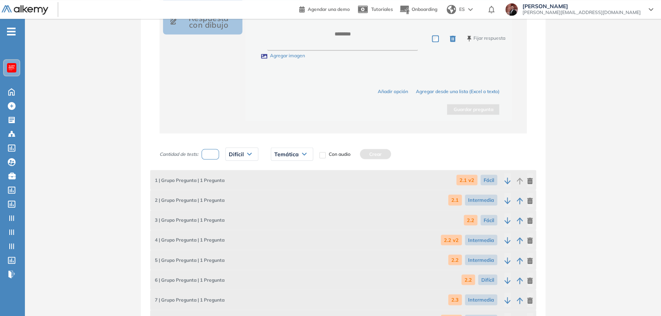
click at [293, 147] on div "Temática" at bounding box center [292, 153] width 42 height 12
drag, startPoint x: 279, startPoint y: 226, endPoint x: 289, endPoint y: 216, distance: 14.3
click at [280, 225] on li "2.4" at bounding box center [278, 227] width 6 height 8
click at [359, 150] on button "Crear" at bounding box center [358, 154] width 31 height 10
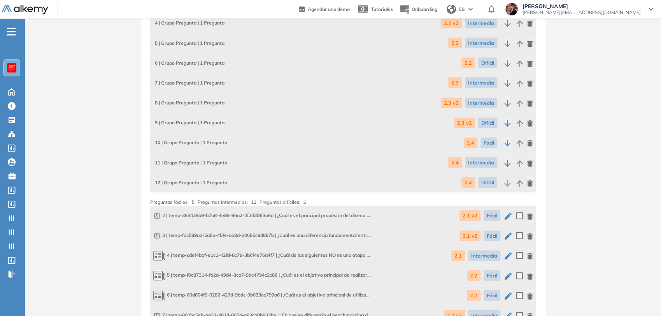
scroll to position [1099, 0]
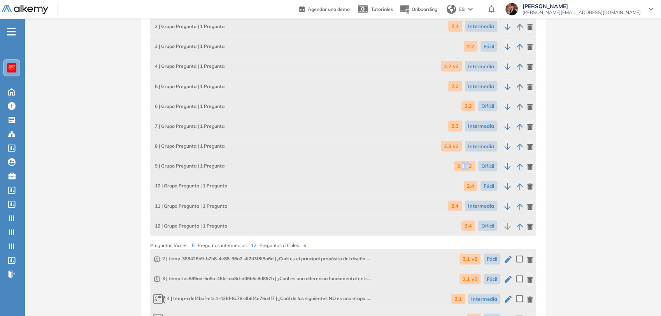
drag, startPoint x: 468, startPoint y: 164, endPoint x: 462, endPoint y: 163, distance: 6.7
click at [462, 163] on span "2.3 v2" at bounding box center [464, 166] width 21 height 11
drag, startPoint x: 454, startPoint y: 147, endPoint x: 458, endPoint y: 143, distance: 5.2
click at [458, 143] on span "2.3 v2" at bounding box center [451, 146] width 21 height 11
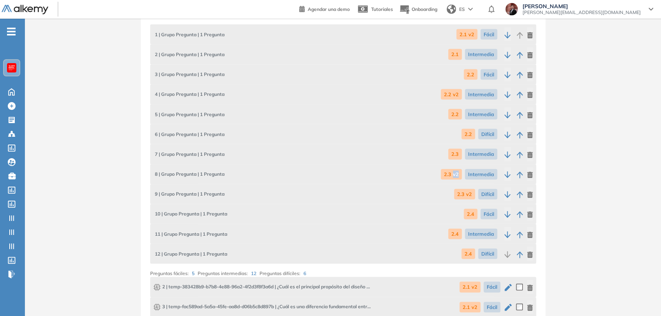
scroll to position [1055, 0]
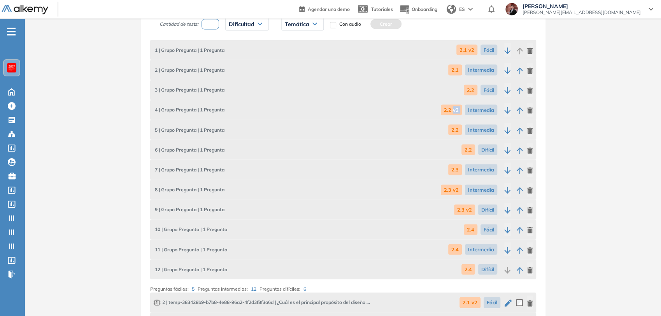
drag, startPoint x: 452, startPoint y: 107, endPoint x: 468, endPoint y: 105, distance: 16.1
click at [466, 107] on div "2.2 v2 Intermedia" at bounding box center [471, 110] width 60 height 14
drag, startPoint x: 464, startPoint y: 47, endPoint x: 474, endPoint y: 44, distance: 10.4
click at [474, 45] on span "2.1 v2" at bounding box center [466, 50] width 21 height 11
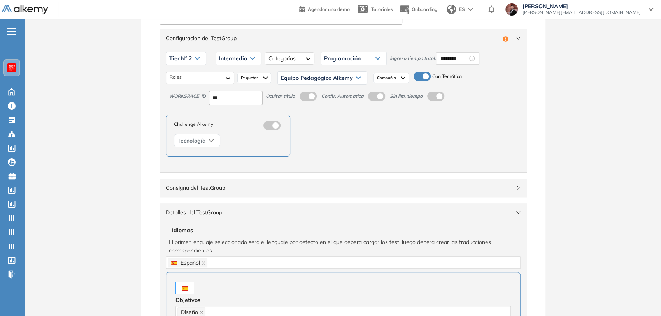
scroll to position [0, 0]
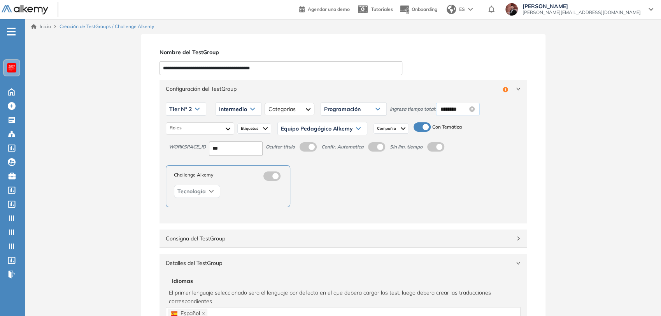
click at [452, 105] on input "********" at bounding box center [453, 109] width 27 height 9
click at [467, 171] on div "20" at bounding box center [467, 168] width 21 height 11
type input "********"
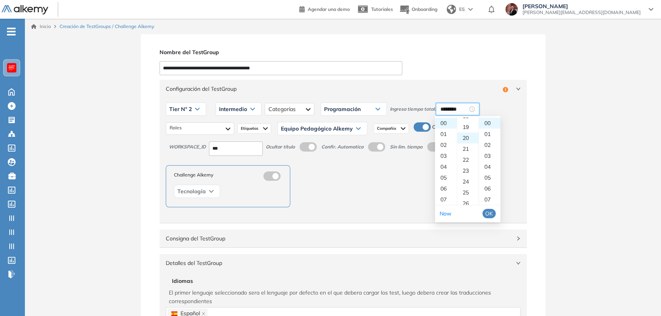
scroll to position [218, 0]
click at [490, 212] on span "OK" at bounding box center [489, 213] width 8 height 9
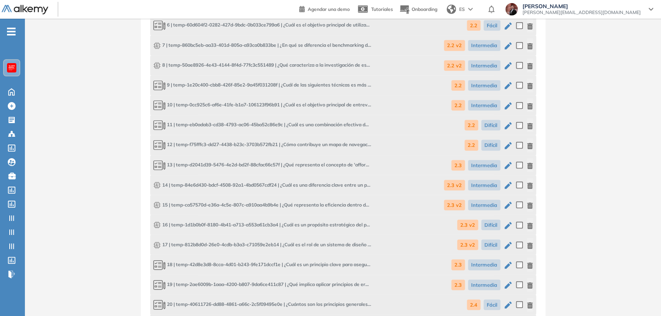
scroll to position [1571, 0]
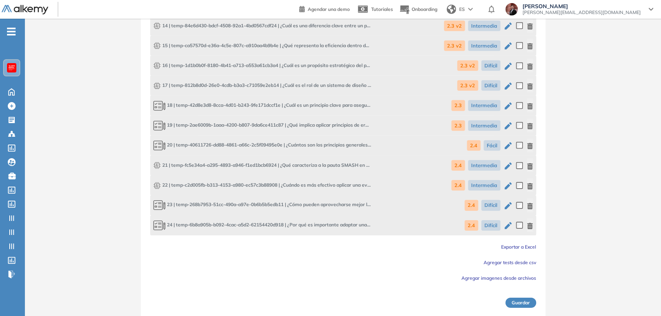
click at [520, 300] on button "Guardar" at bounding box center [520, 302] width 31 height 10
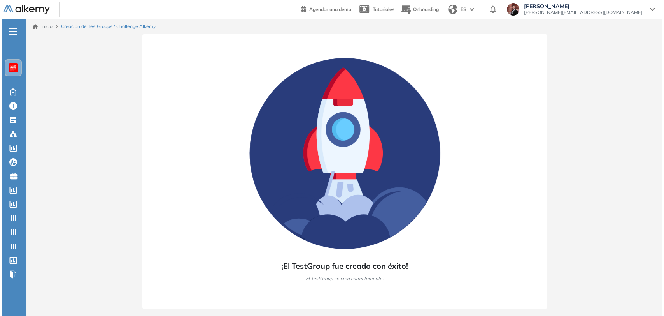
scroll to position [0, 0]
